Goal: Navigation & Orientation: Find specific page/section

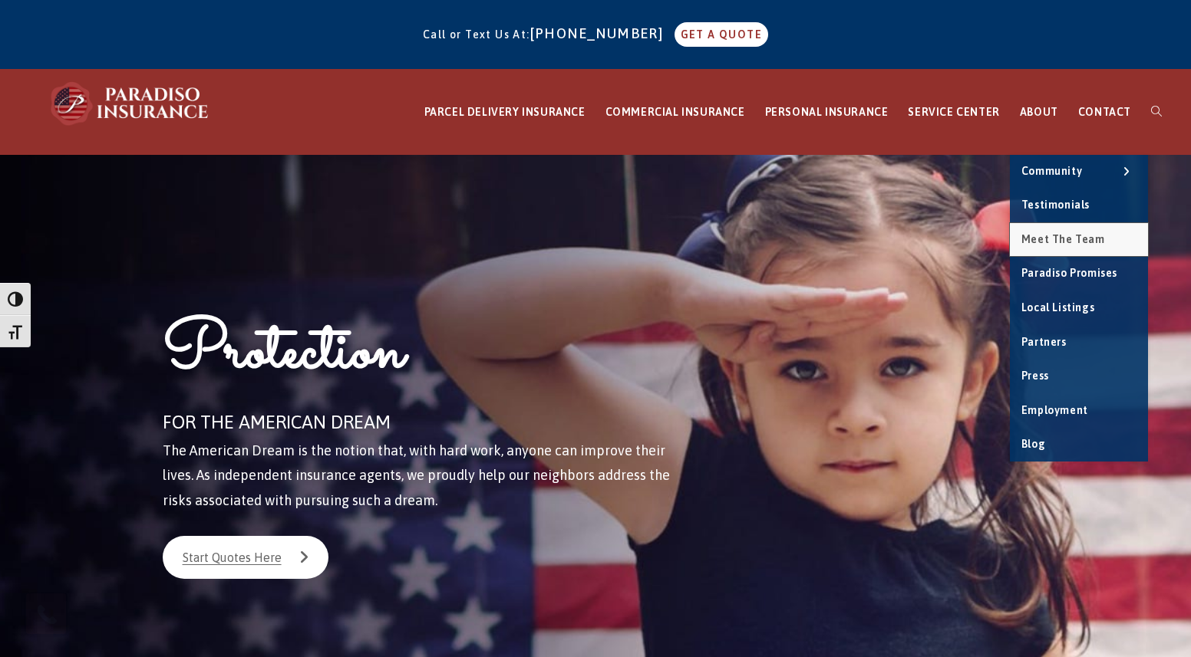
click at [1073, 242] on span "Meet the Team" at bounding box center [1063, 239] width 84 height 12
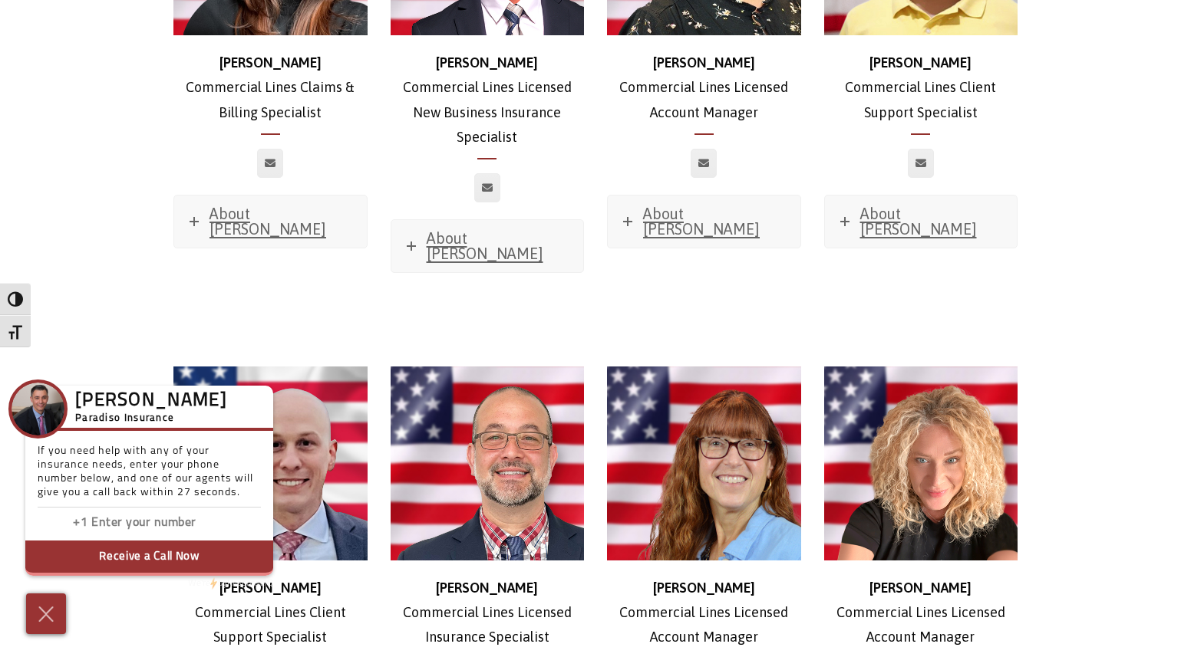
scroll to position [1765, 0]
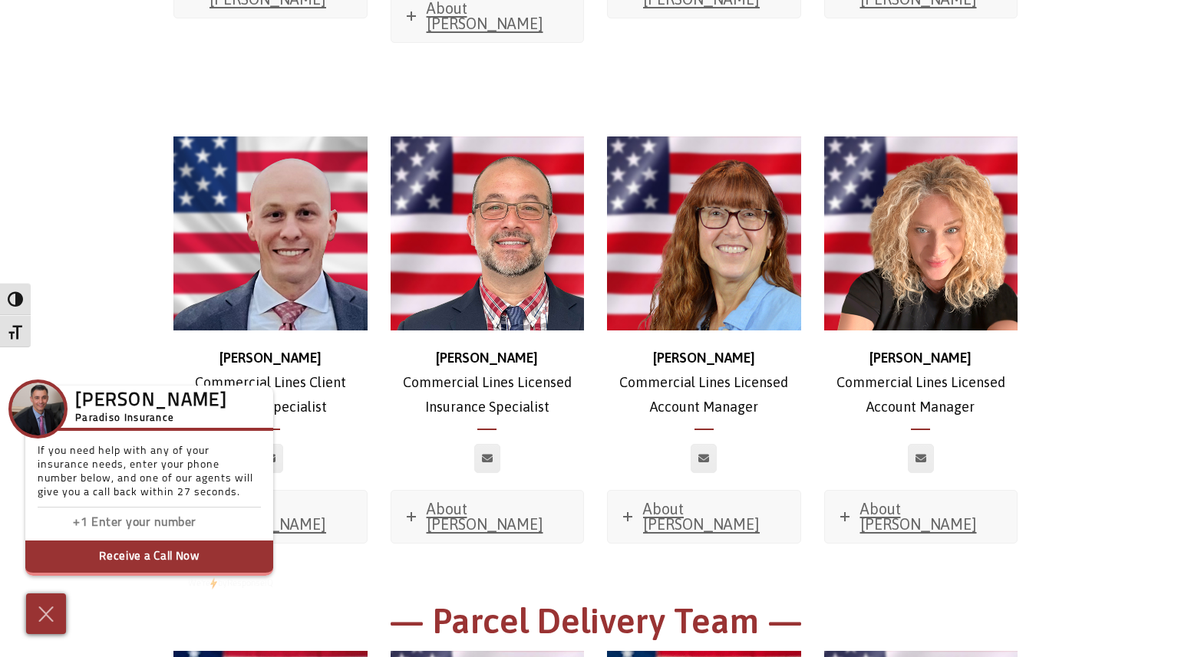
click at [267, 382] on div "[PERSON_NAME] Paradiso Insurance If you need help with any of your insurance ne…" at bounding box center [144, 478] width 273 height 206
click at [44, 618] on img at bounding box center [46, 614] width 25 height 27
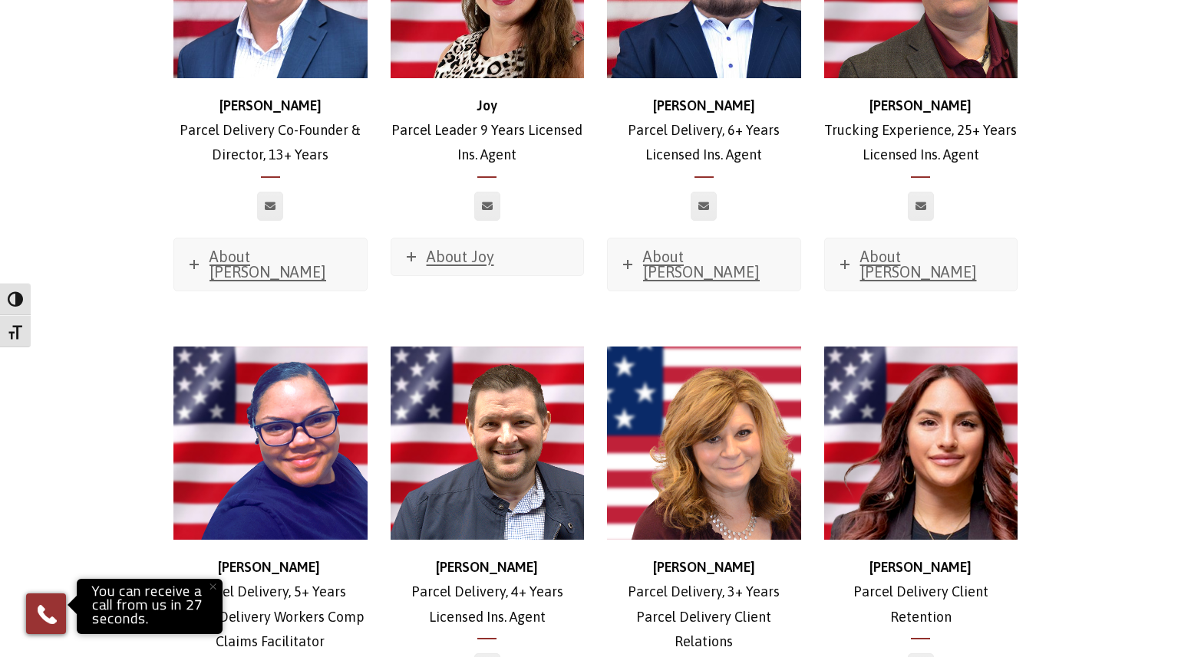
scroll to position [2302, 0]
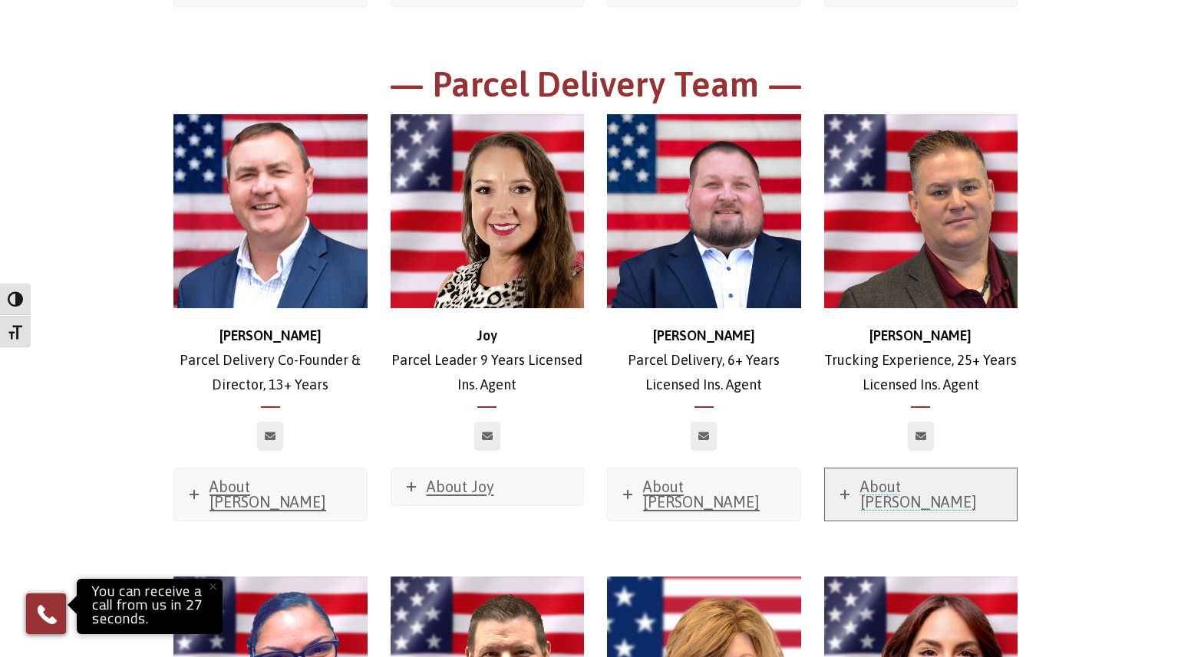
click at [920, 478] on span "About [PERSON_NAME]" at bounding box center [918, 494] width 117 height 33
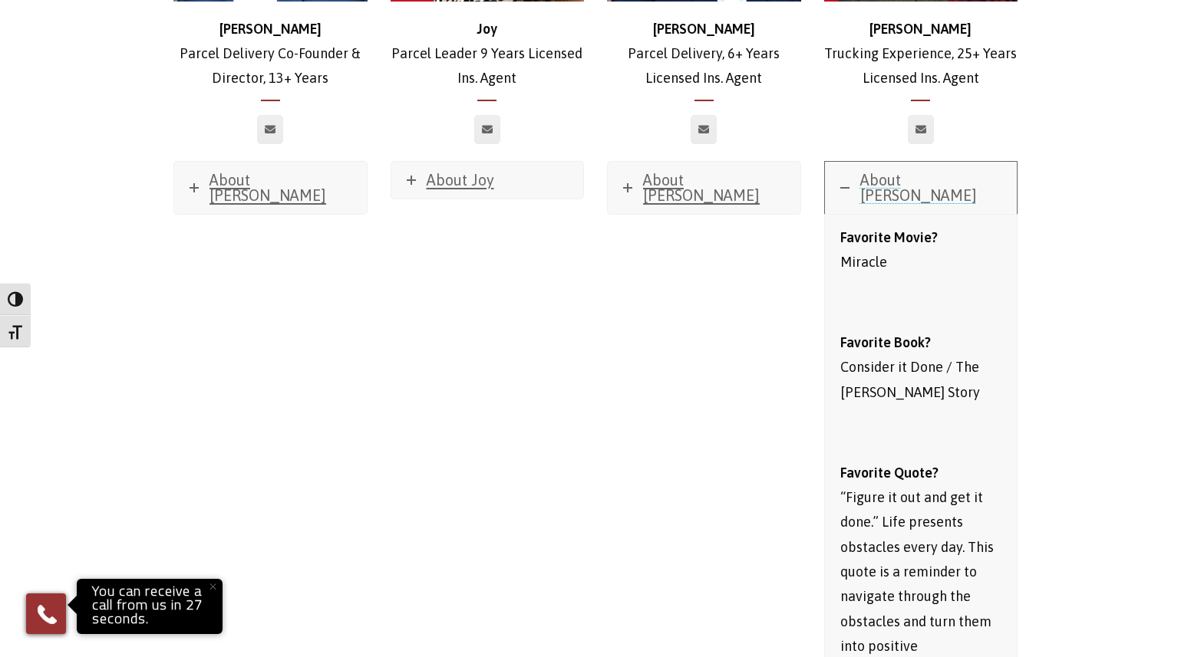
scroll to position [2225, 0]
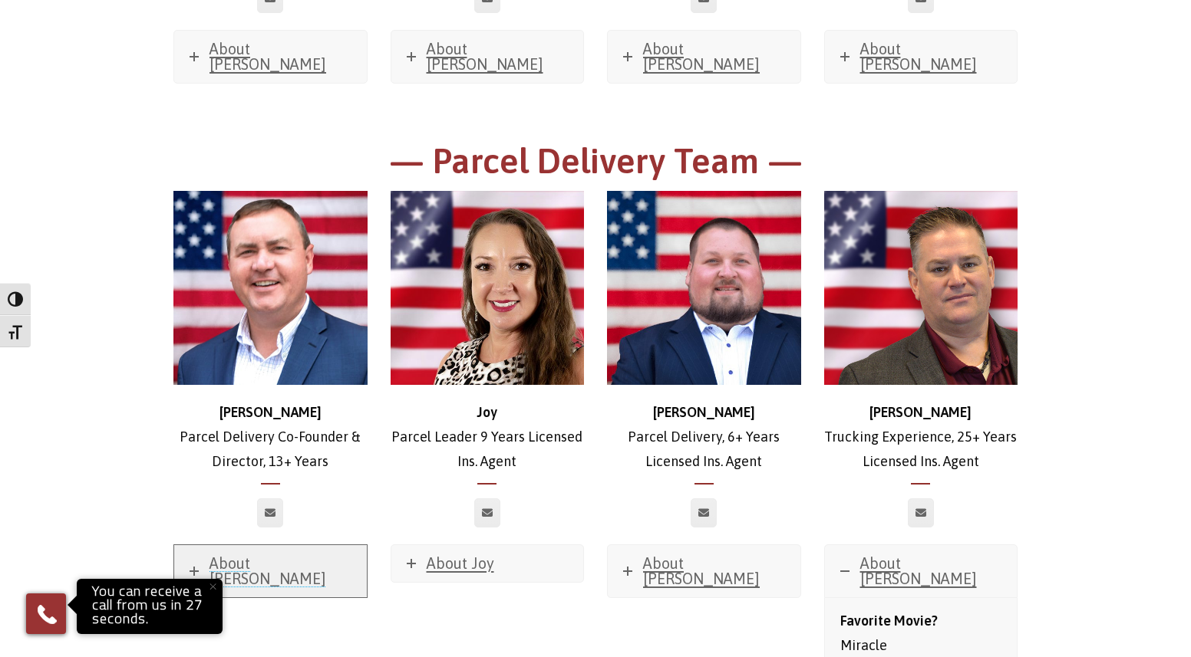
click at [260, 555] on span "About [PERSON_NAME]" at bounding box center [267, 571] width 117 height 33
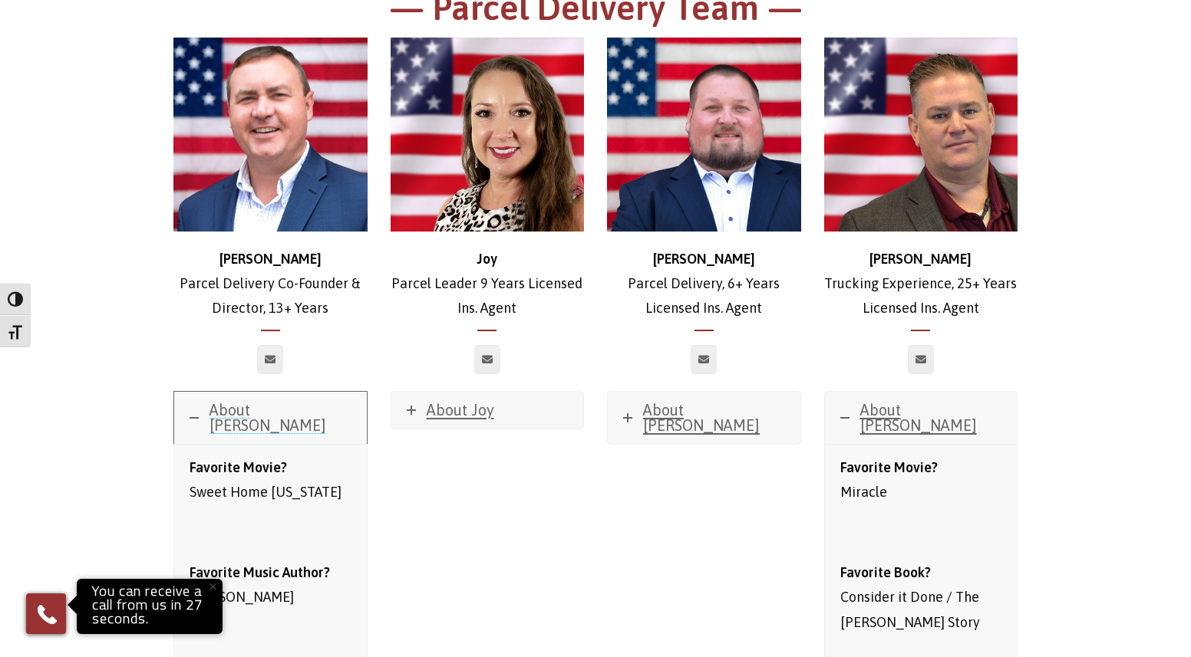
scroll to position [2302, 0]
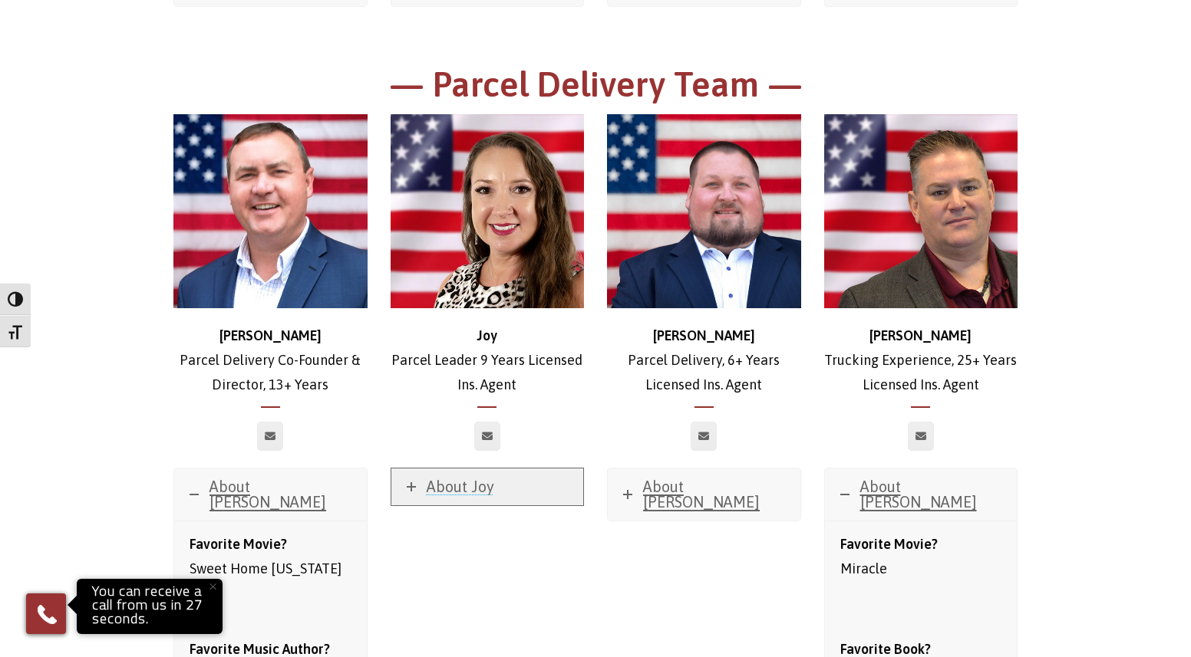
click at [463, 478] on span "About Joy" at bounding box center [461, 487] width 68 height 18
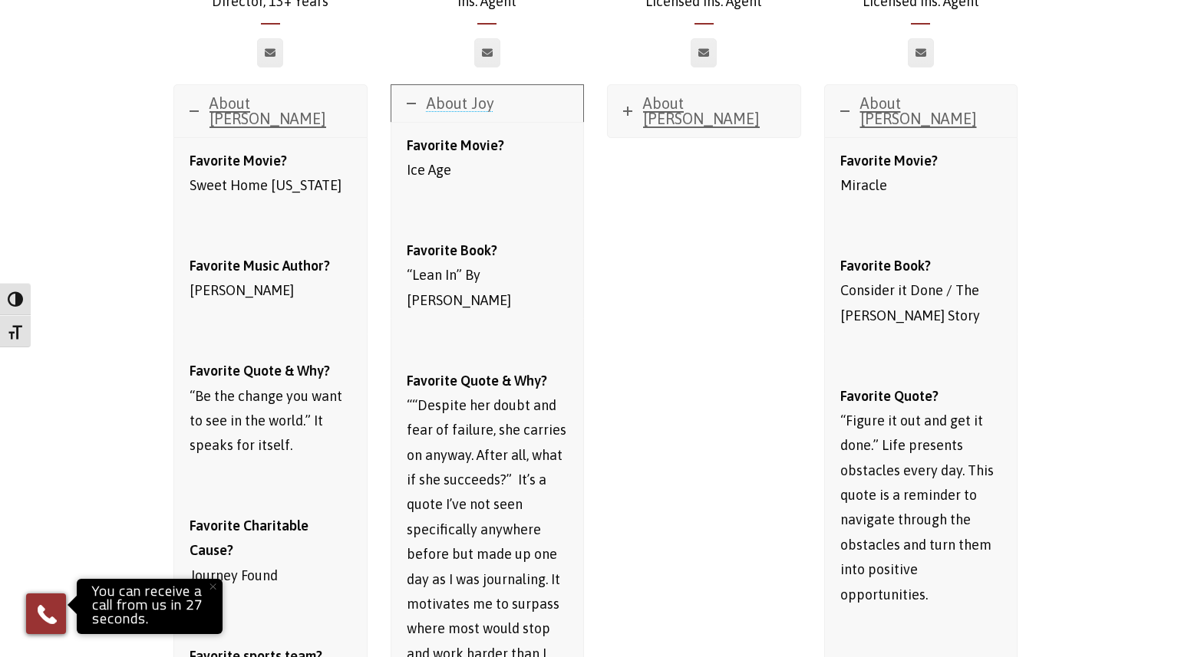
scroll to position [2455, 0]
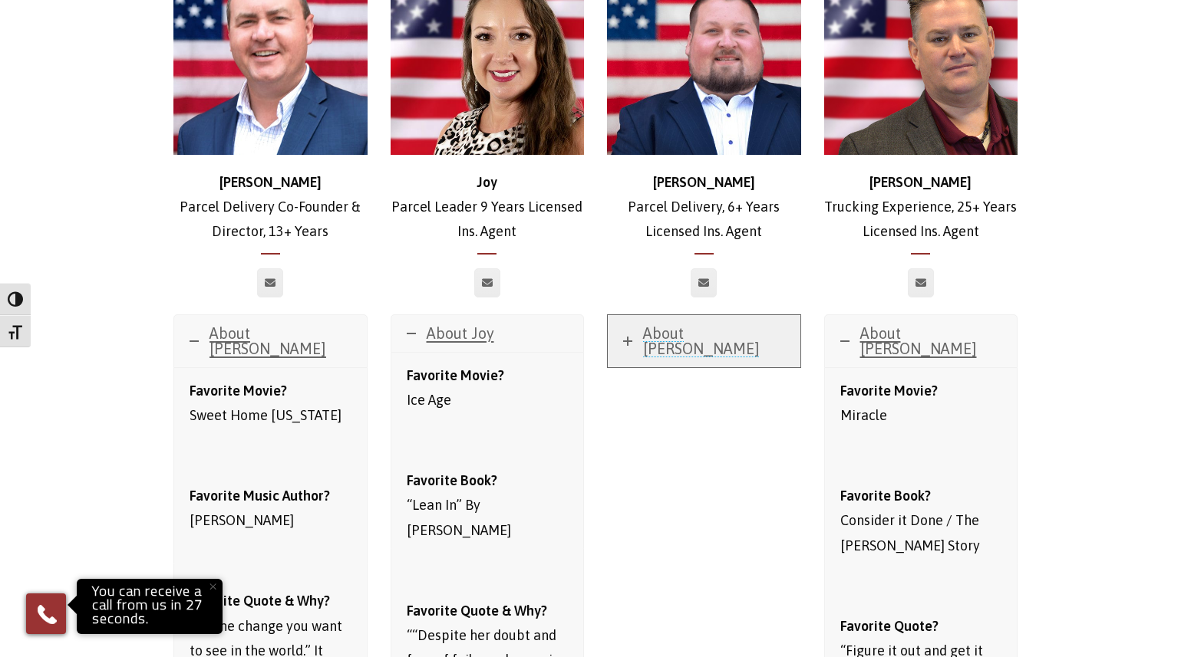
click at [679, 325] on span "About [PERSON_NAME]" at bounding box center [701, 341] width 117 height 33
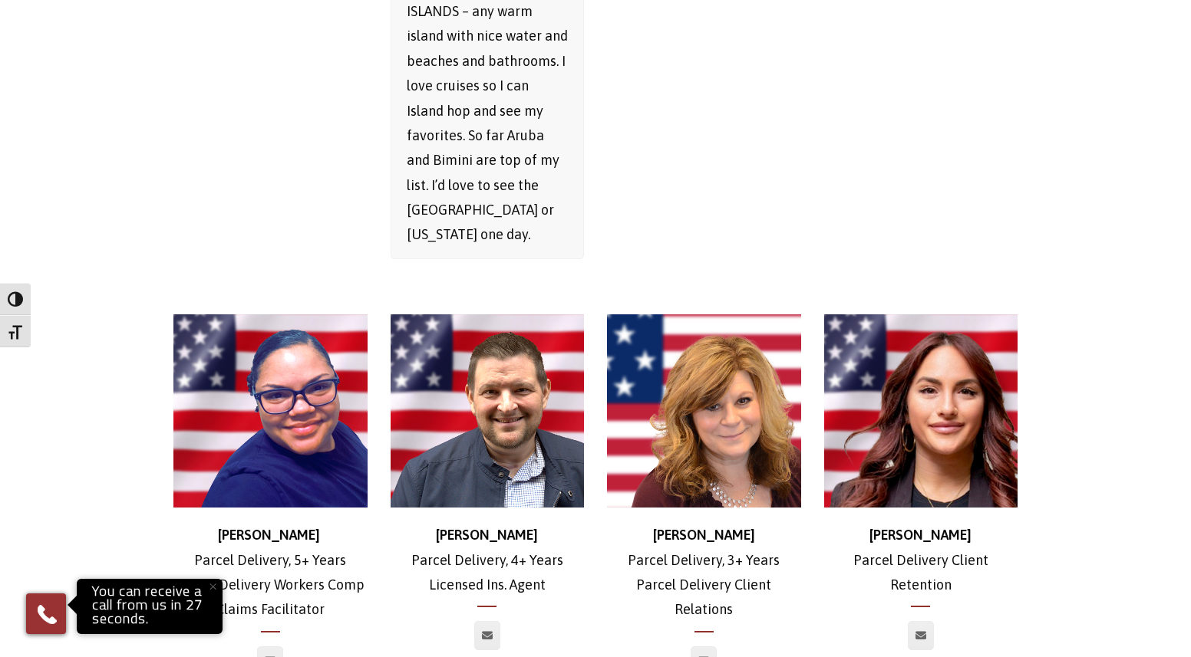
scroll to position [4220, 0]
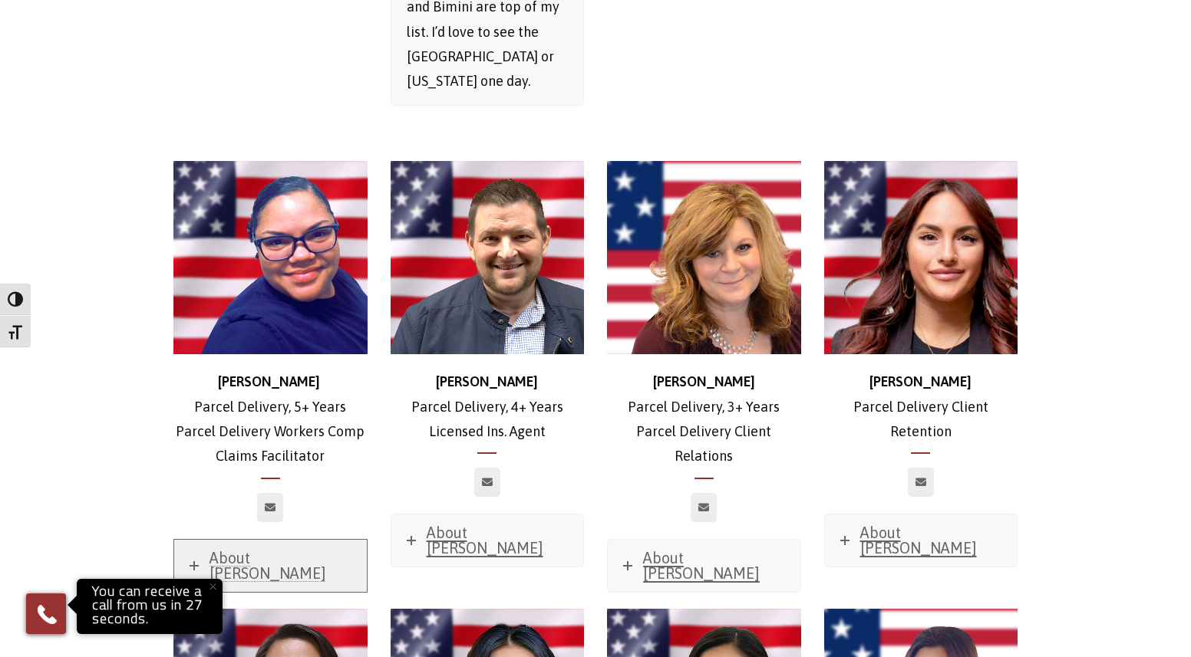
click at [272, 549] on span "About [PERSON_NAME]" at bounding box center [267, 565] width 117 height 33
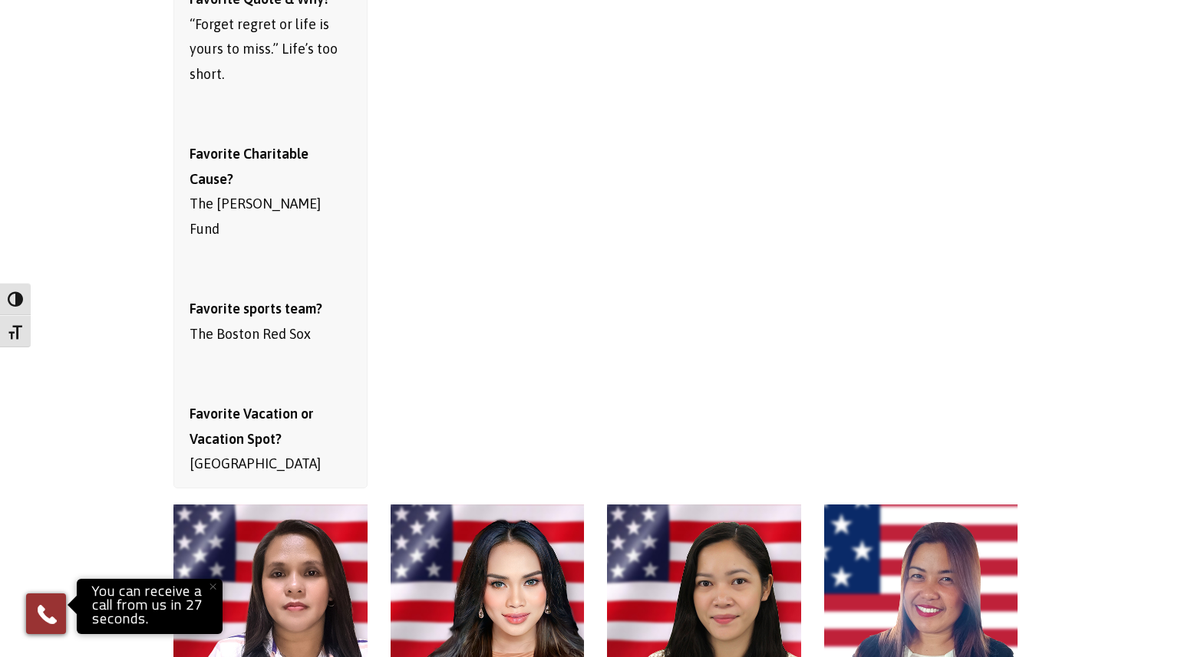
scroll to position [5225, 0]
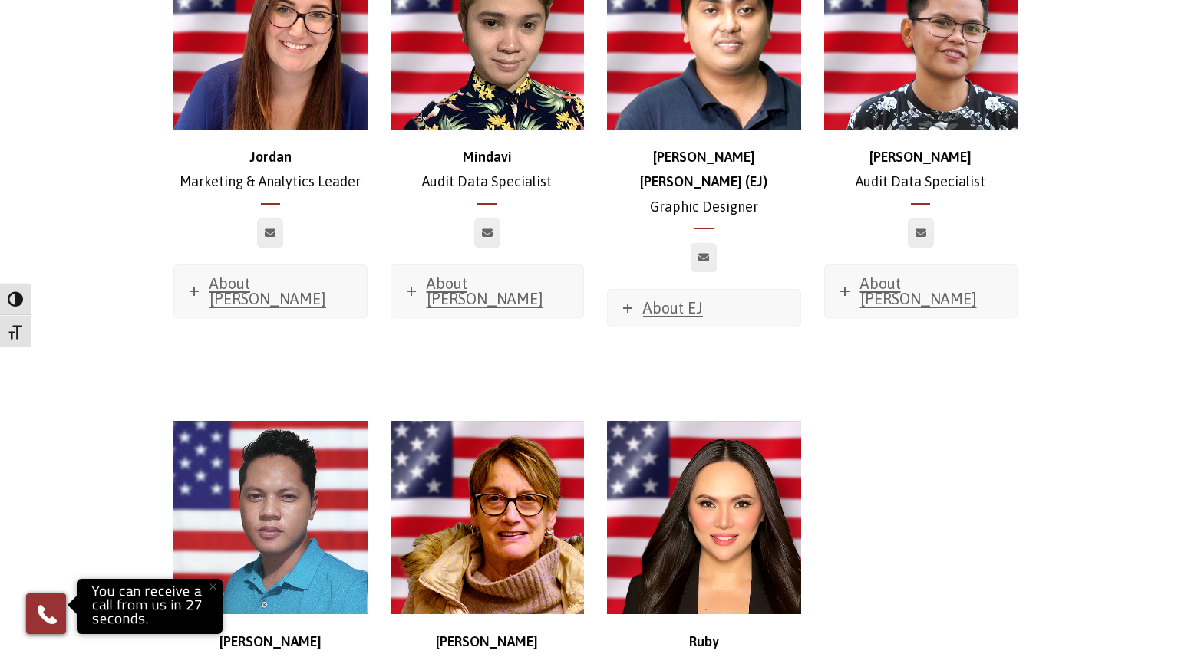
scroll to position [11209, 0]
